Goal: Complete application form

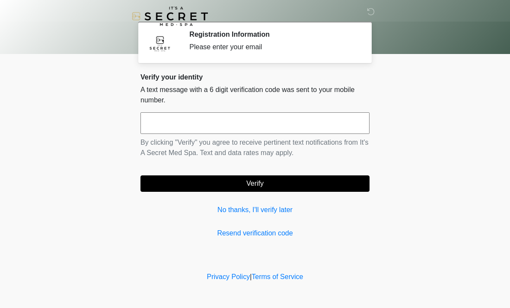
click at [286, 124] on input "text" at bounding box center [254, 123] width 229 height 22
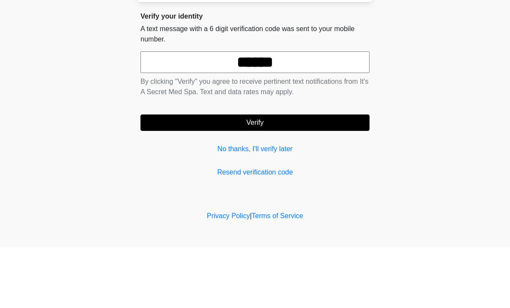
type input "******"
click at [339, 175] on button "Verify" at bounding box center [254, 183] width 229 height 16
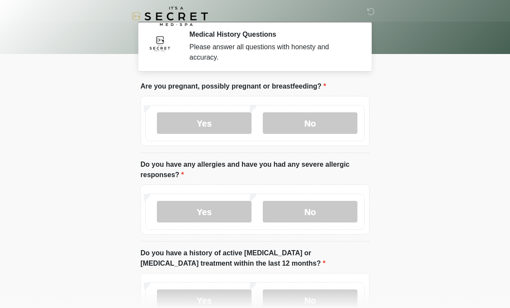
click at [344, 122] on label "No" at bounding box center [310, 123] width 95 height 22
click at [334, 210] on label "No" at bounding box center [310, 212] width 95 height 22
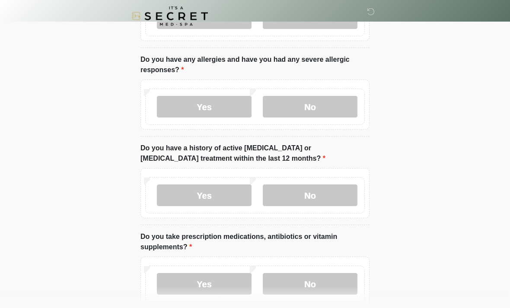
scroll to position [137, 0]
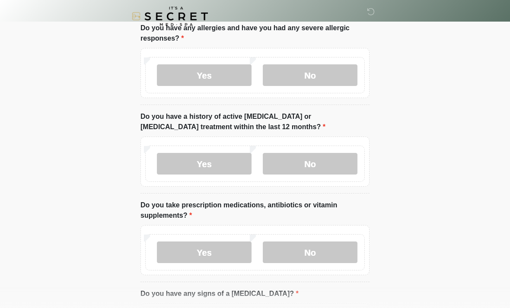
click at [338, 161] on label "No" at bounding box center [310, 164] width 95 height 22
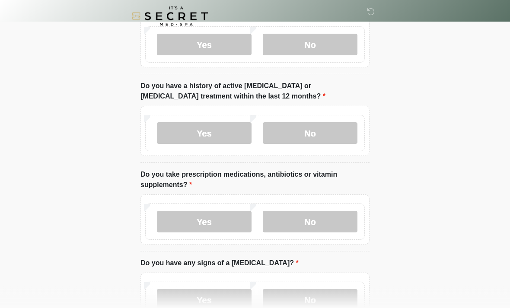
scroll to position [203, 0]
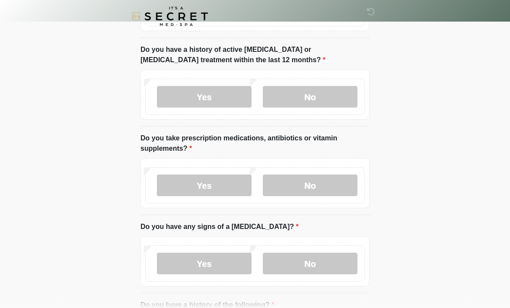
click at [227, 190] on label "Yes" at bounding box center [204, 186] width 95 height 22
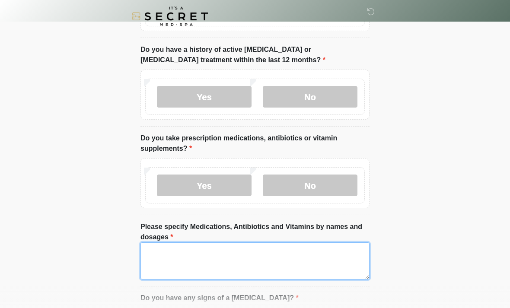
click at [275, 260] on textarea "Please specify Medications, Antibiotics and Vitamins by names and dosages" at bounding box center [254, 260] width 229 height 37
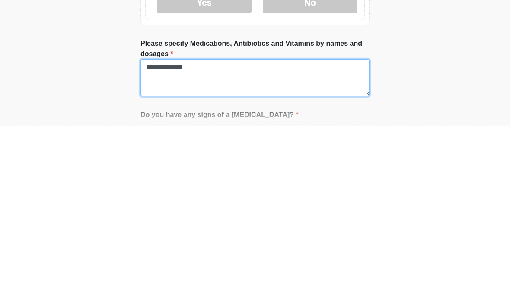
type textarea "**********"
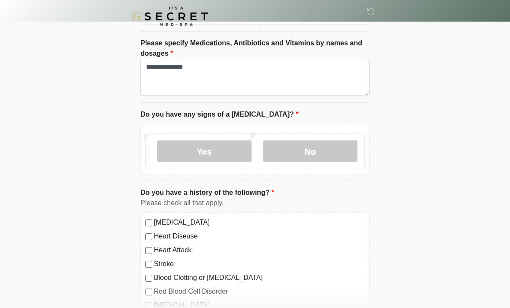
click at [315, 154] on label "No" at bounding box center [310, 151] width 95 height 22
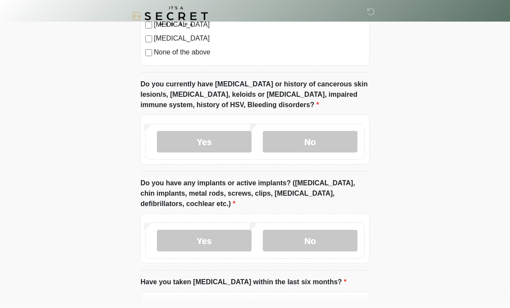
scroll to position [722, 0]
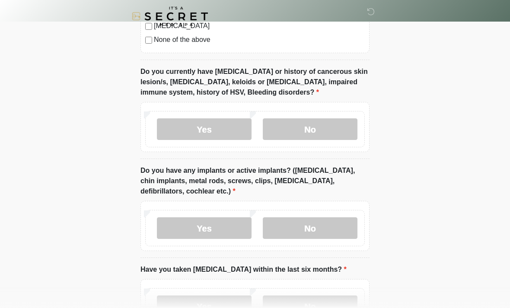
click at [339, 125] on label "No" at bounding box center [310, 129] width 95 height 22
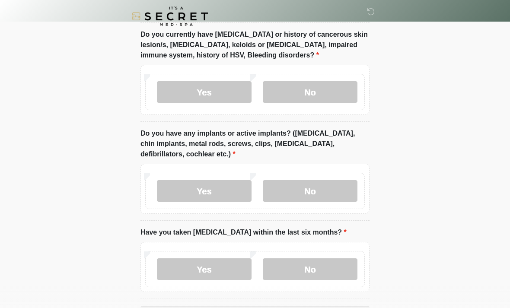
scroll to position [790, 0]
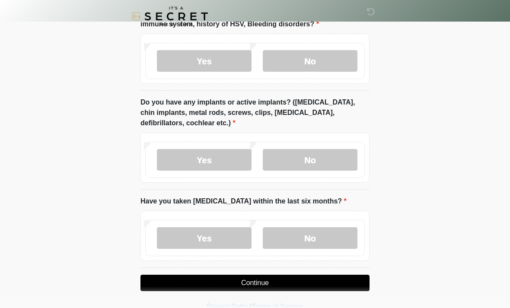
click at [332, 160] on label "No" at bounding box center [310, 160] width 95 height 22
click at [327, 235] on label "No" at bounding box center [310, 238] width 95 height 22
click at [319, 283] on button "Continue" at bounding box center [254, 283] width 229 height 16
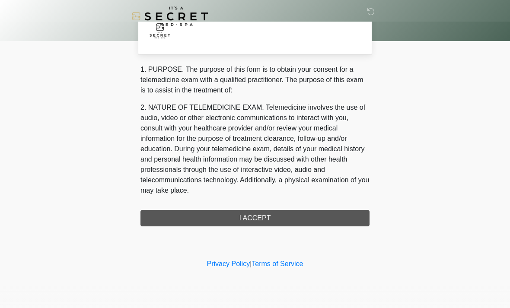
scroll to position [0, 0]
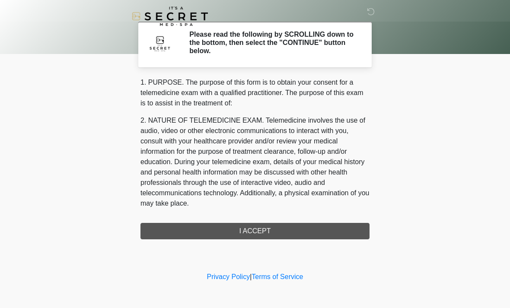
click at [306, 230] on div "1. PURPOSE. The purpose of this form is to obtain your consent for a telemedici…" at bounding box center [254, 158] width 229 height 162
click at [263, 229] on div "1. PURPOSE. The purpose of this form is to obtain your consent for a telemedici…" at bounding box center [254, 158] width 229 height 162
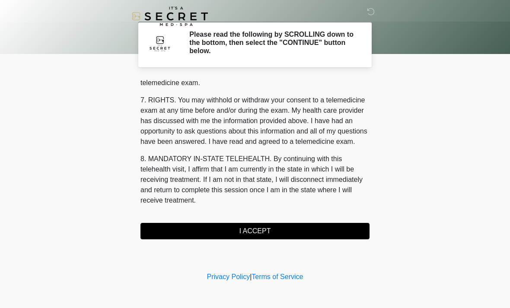
click at [270, 229] on button "I ACCEPT" at bounding box center [254, 231] width 229 height 16
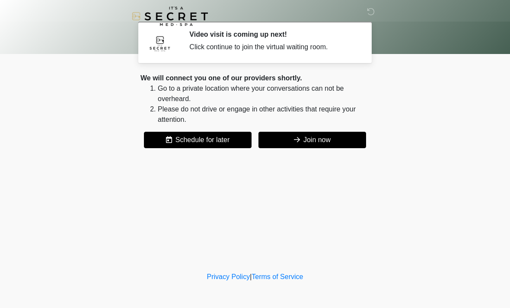
click at [328, 143] on button "Join now" at bounding box center [312, 140] width 108 height 16
